Goal: Task Accomplishment & Management: Complete application form

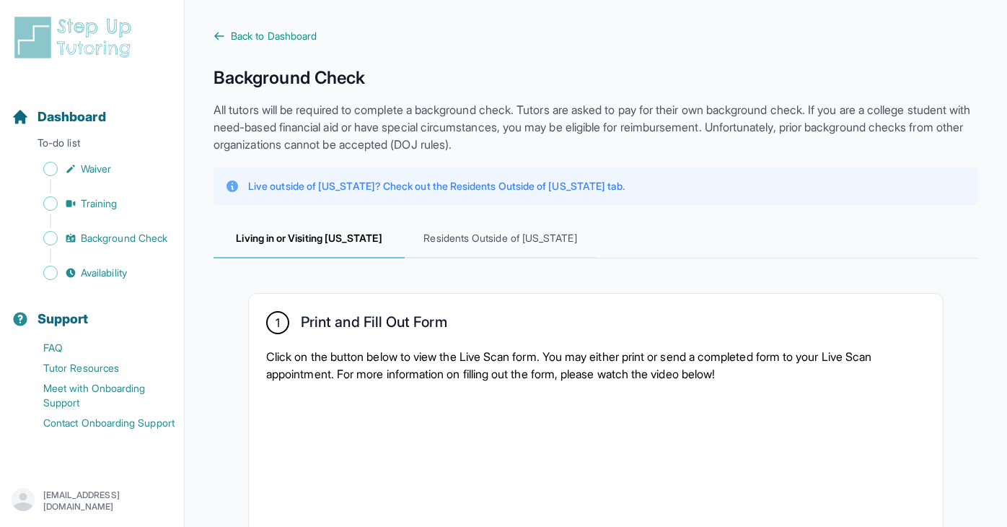
scroll to position [758, 0]
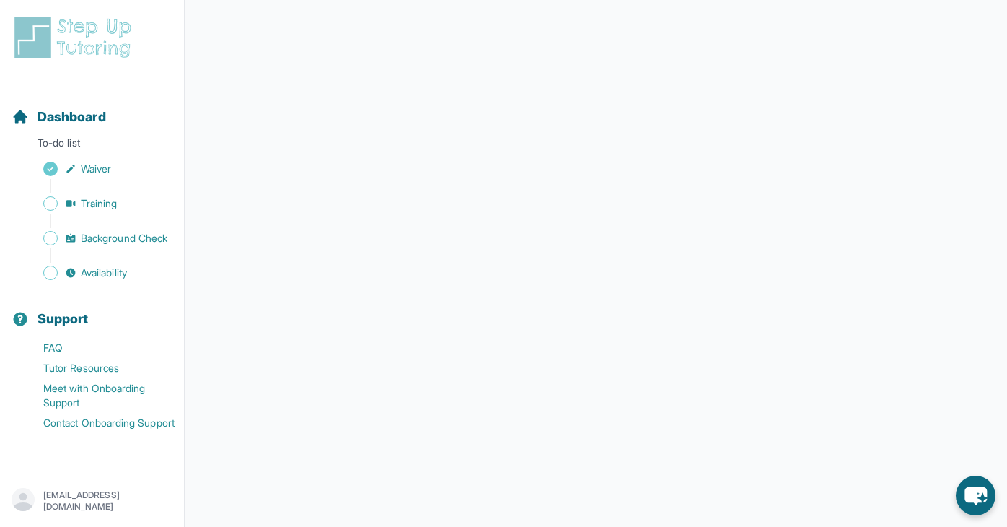
scroll to position [202, 0]
click at [113, 211] on link "Training" at bounding box center [98, 203] width 172 height 20
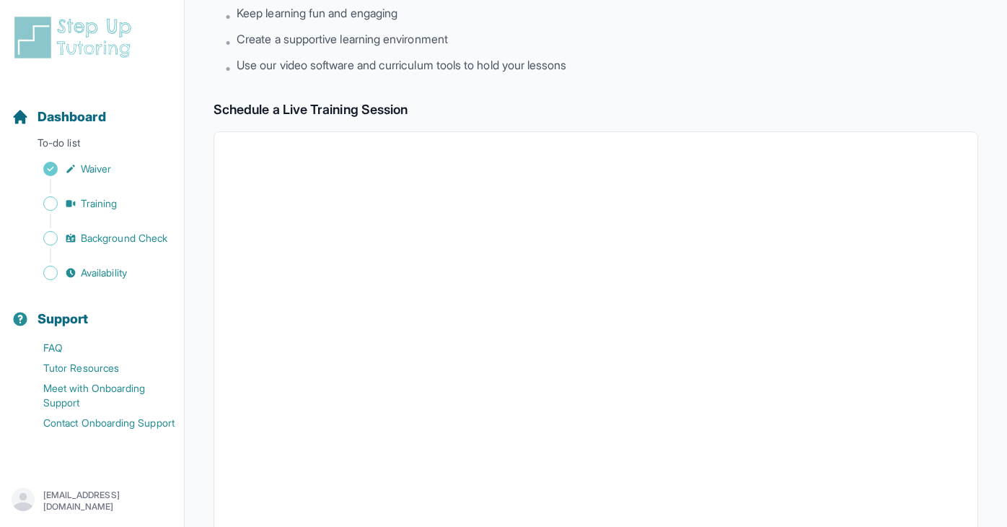
scroll to position [202, 0]
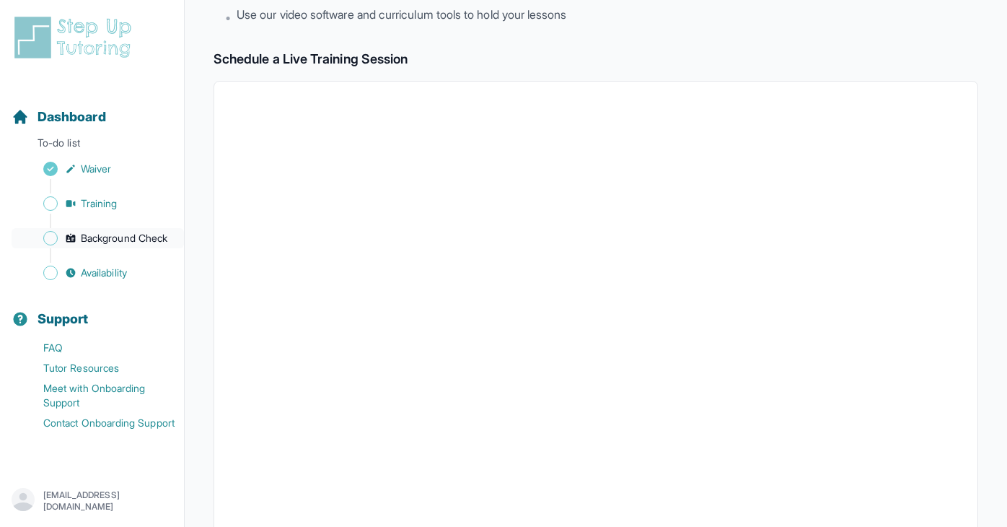
click at [161, 238] on span "Background Check" at bounding box center [124, 238] width 87 height 14
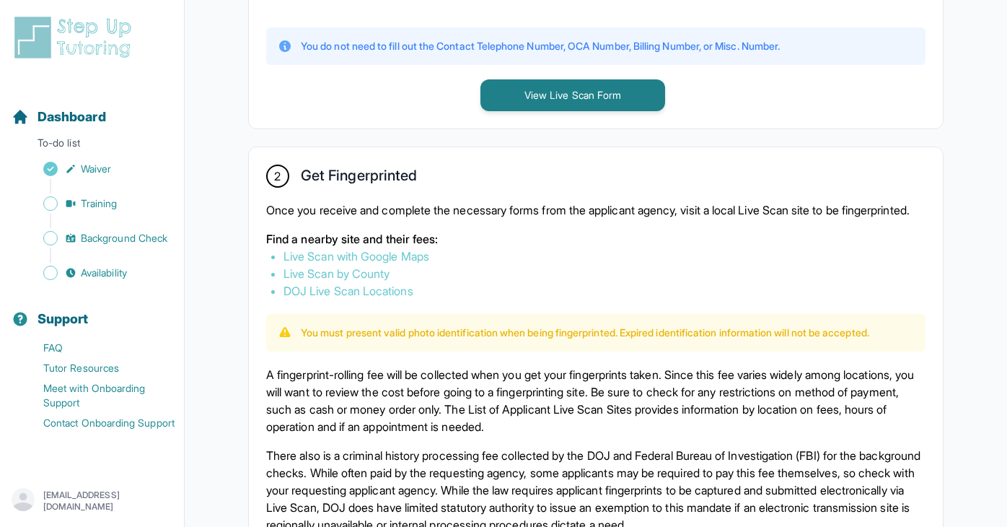
scroll to position [1047, 0]
